Goal: Check status

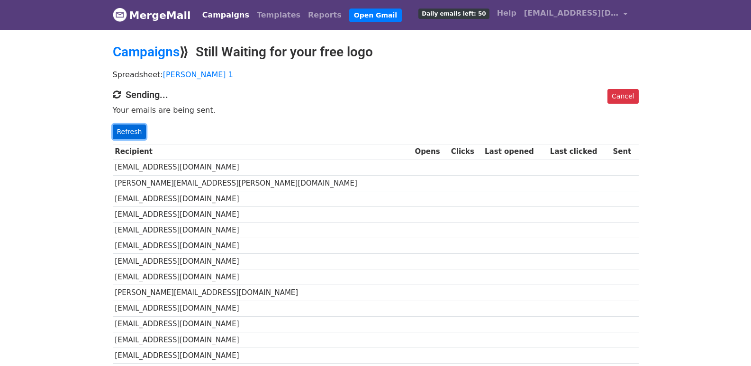
click at [132, 128] on link "Refresh" at bounding box center [130, 132] width 34 height 15
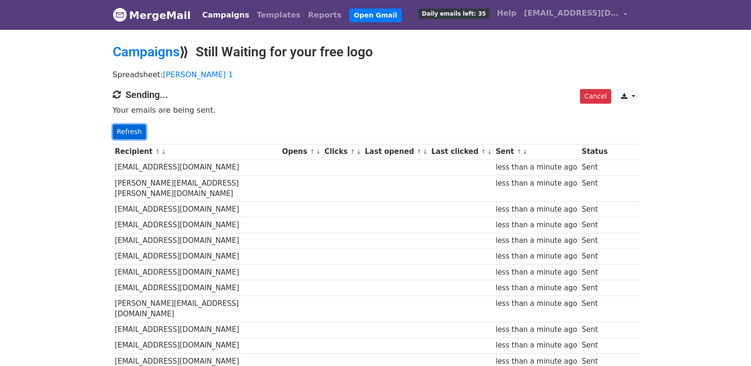
click at [132, 129] on link "Refresh" at bounding box center [130, 132] width 34 height 15
click at [128, 127] on link "Refresh" at bounding box center [130, 132] width 34 height 15
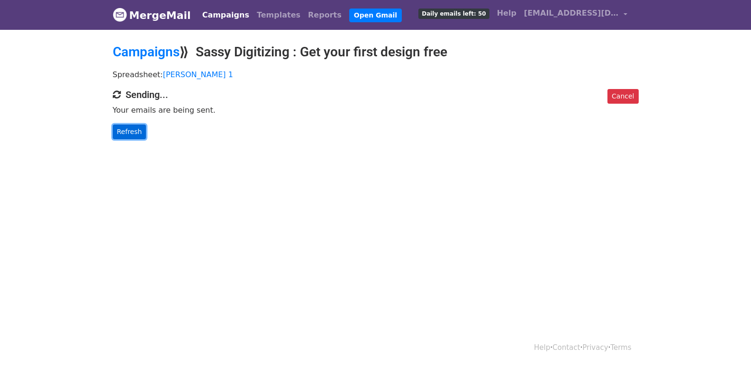
click at [128, 129] on link "Refresh" at bounding box center [130, 132] width 34 height 15
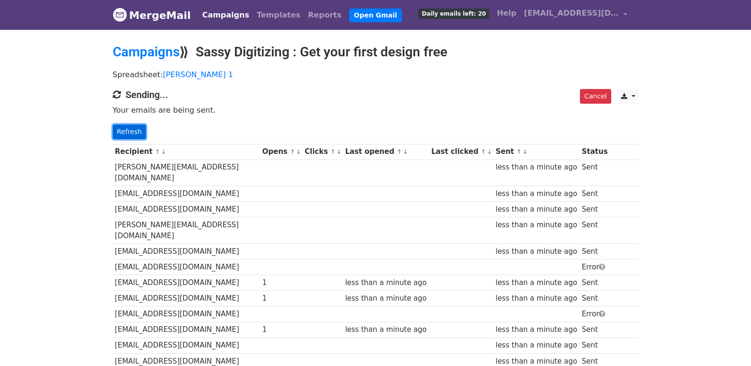
click at [121, 131] on link "Refresh" at bounding box center [130, 132] width 34 height 15
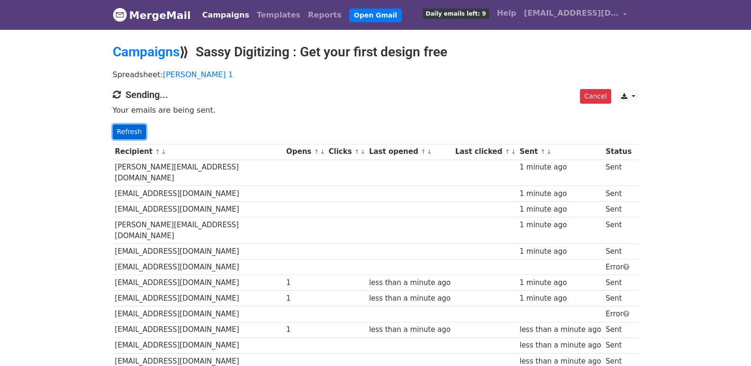
click at [136, 129] on link "Refresh" at bounding box center [130, 132] width 34 height 15
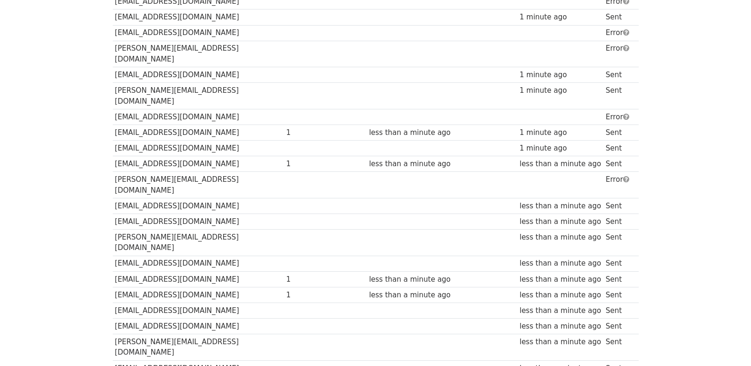
scroll to position [660, 0]
